Goal: Task Accomplishment & Management: Manage account settings

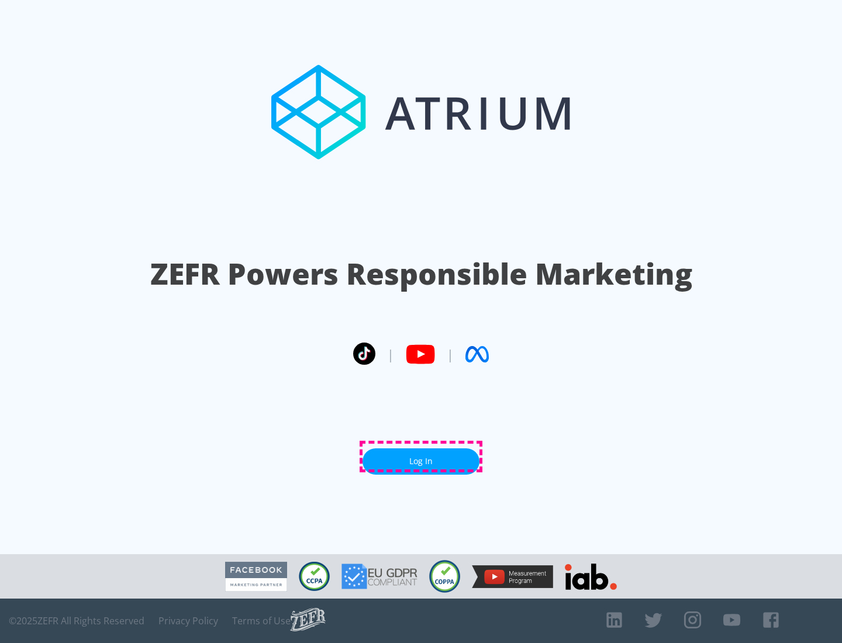
click at [421, 457] on link "Log In" at bounding box center [420, 461] width 117 height 26
